Goal: Task Accomplishment & Management: Manage account settings

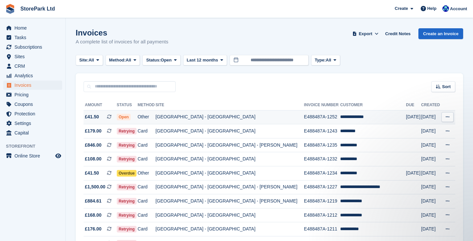
click at [216, 116] on td "[GEOGRAPHIC_DATA] - [GEOGRAPHIC_DATA]" at bounding box center [230, 117] width 148 height 14
click at [30, 48] on span "Subscriptions" at bounding box center [33, 46] width 39 height 9
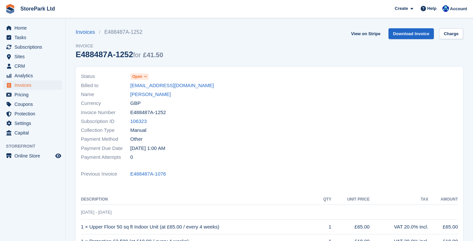
click at [145, 78] on icon at bounding box center [146, 77] width 4 height 4
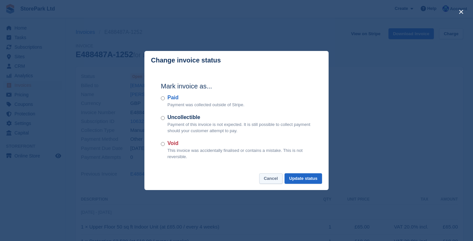
click at [267, 177] on button "Cancel" at bounding box center [270, 178] width 23 height 11
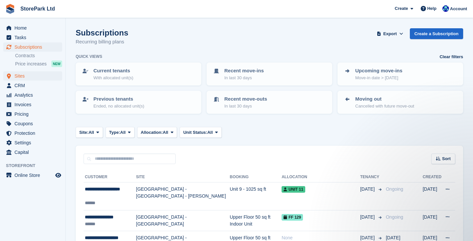
scroll to position [1, 0]
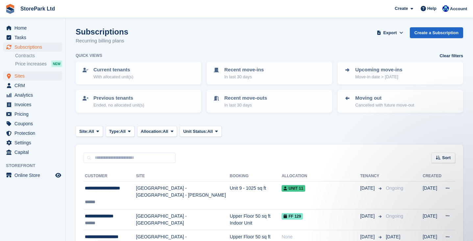
click at [24, 78] on span "Sites" at bounding box center [33, 75] width 39 height 9
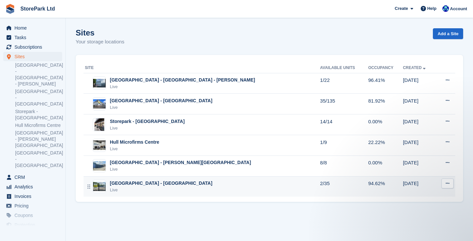
click at [192, 184] on div "Store Park - Hull West - Hessle Live" at bounding box center [202, 186] width 235 height 13
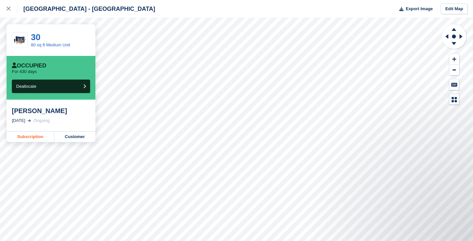
click at [37, 142] on link "Subscription" at bounding box center [31, 137] width 48 height 11
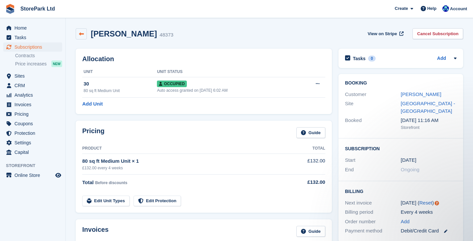
click at [83, 34] on icon at bounding box center [81, 34] width 5 height 5
